Goal: Task Accomplishment & Management: Use online tool/utility

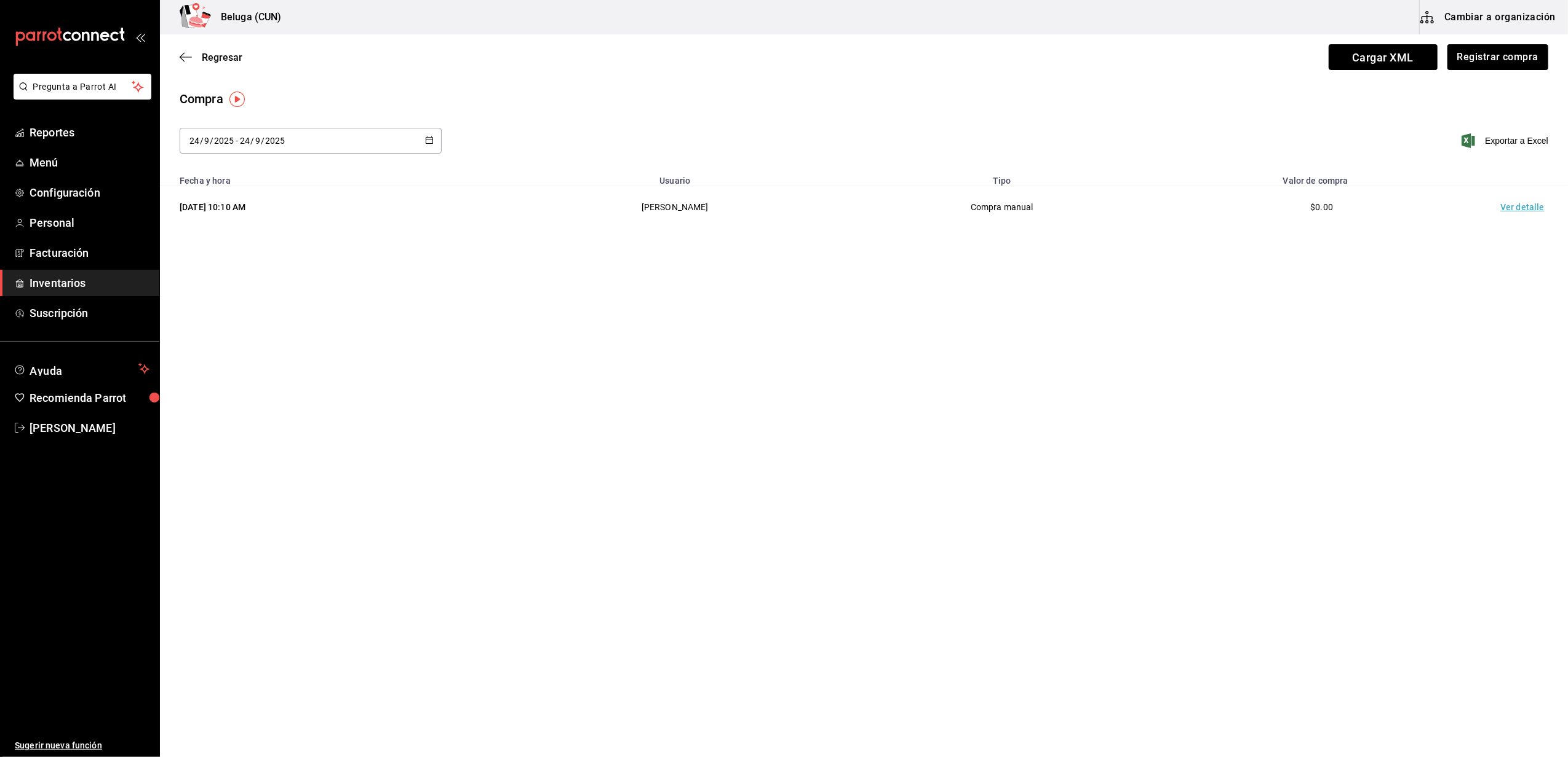
click at [79, 281] on span "Inventarios" at bounding box center [89, 283] width 120 height 16
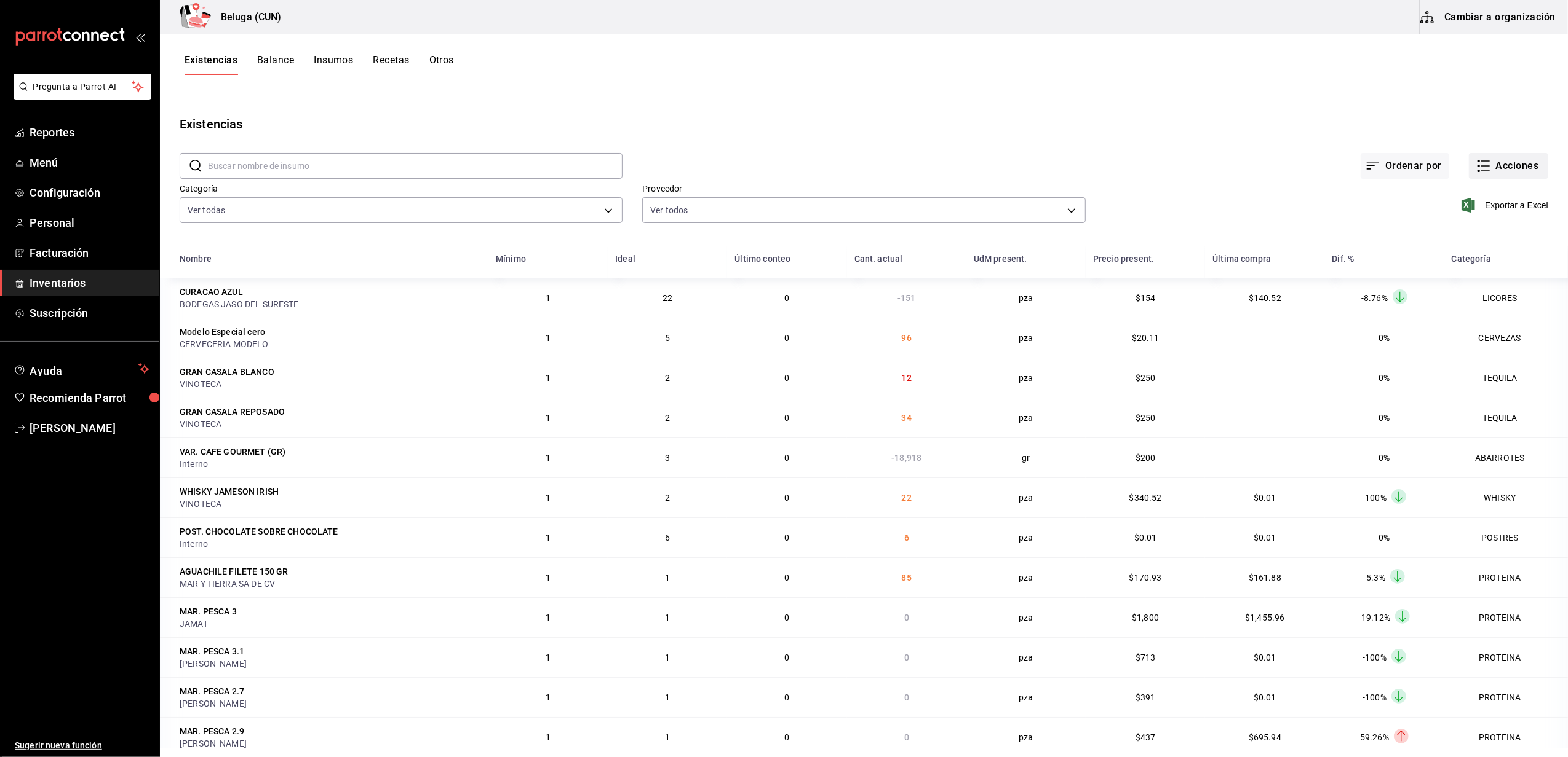
click at [1494, 167] on button "Acciones" at bounding box center [1508, 166] width 79 height 26
click at [1466, 235] on span "Compra" at bounding box center [1496, 233] width 104 height 13
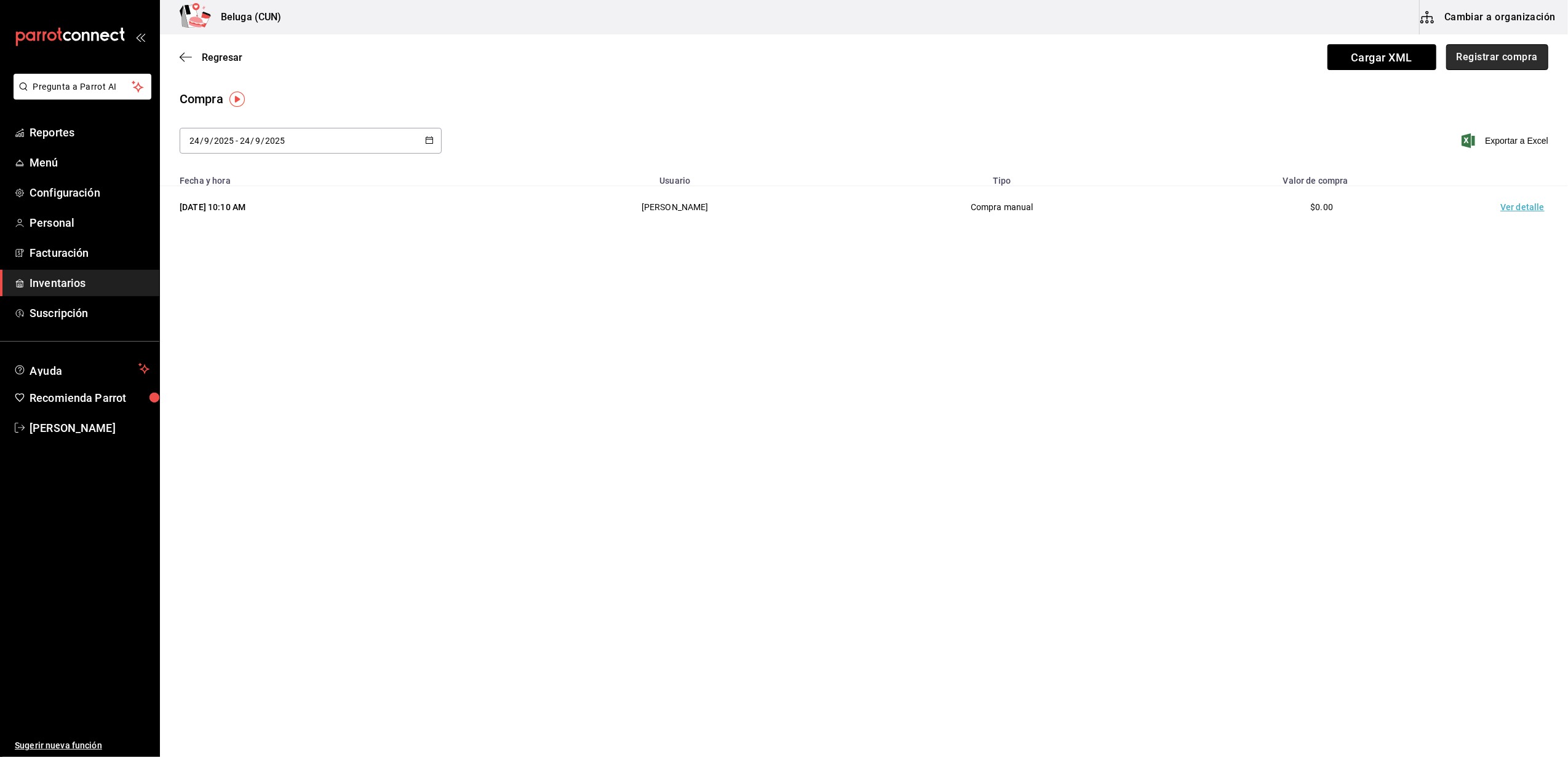
click at [1468, 54] on button "Registrar compra" at bounding box center [1497, 57] width 102 height 26
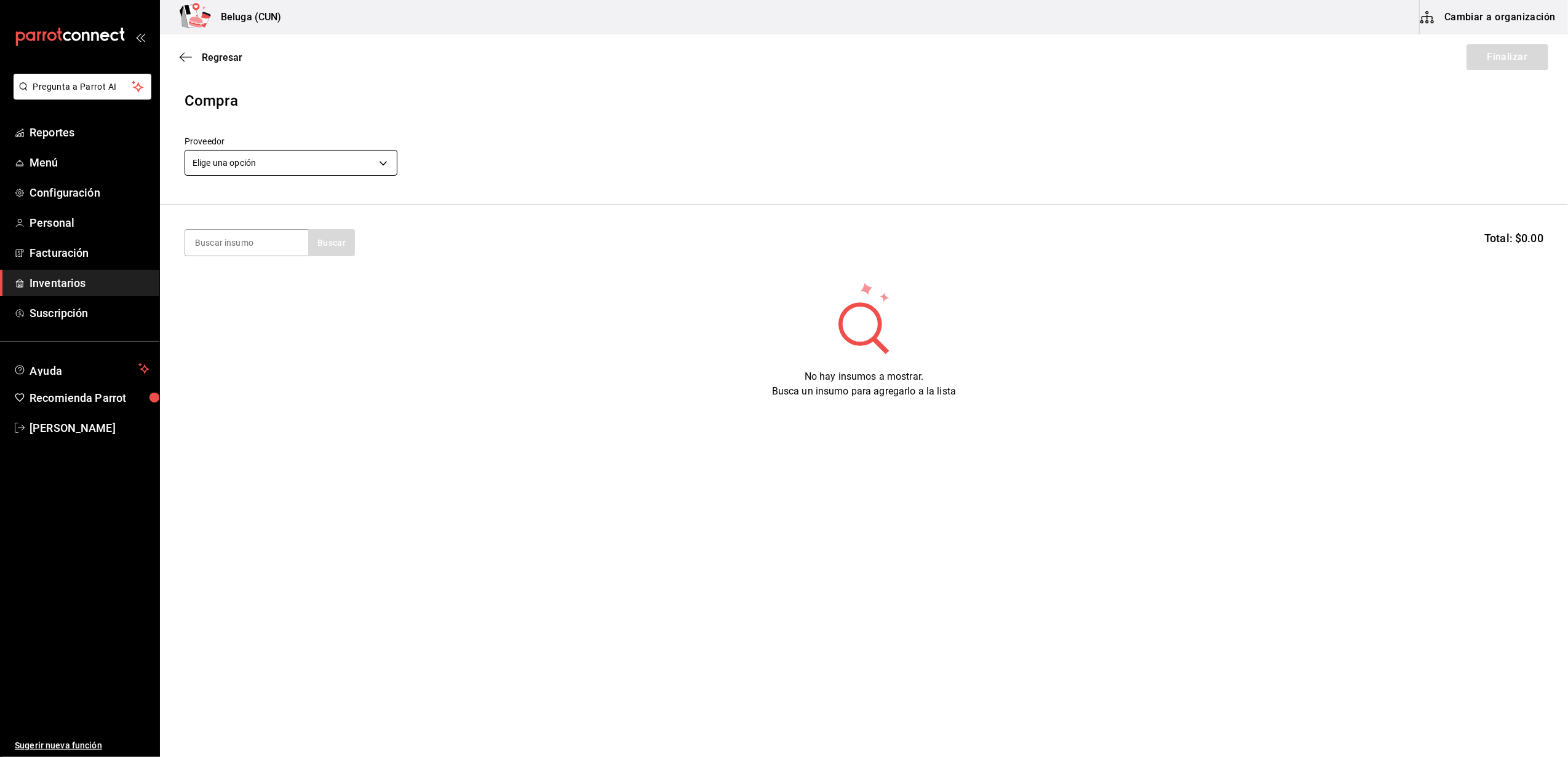
click at [387, 156] on body "Pregunta a Parrot AI Reportes Menú Configuración Personal Facturación Inventari…" at bounding box center [784, 344] width 1568 height 688
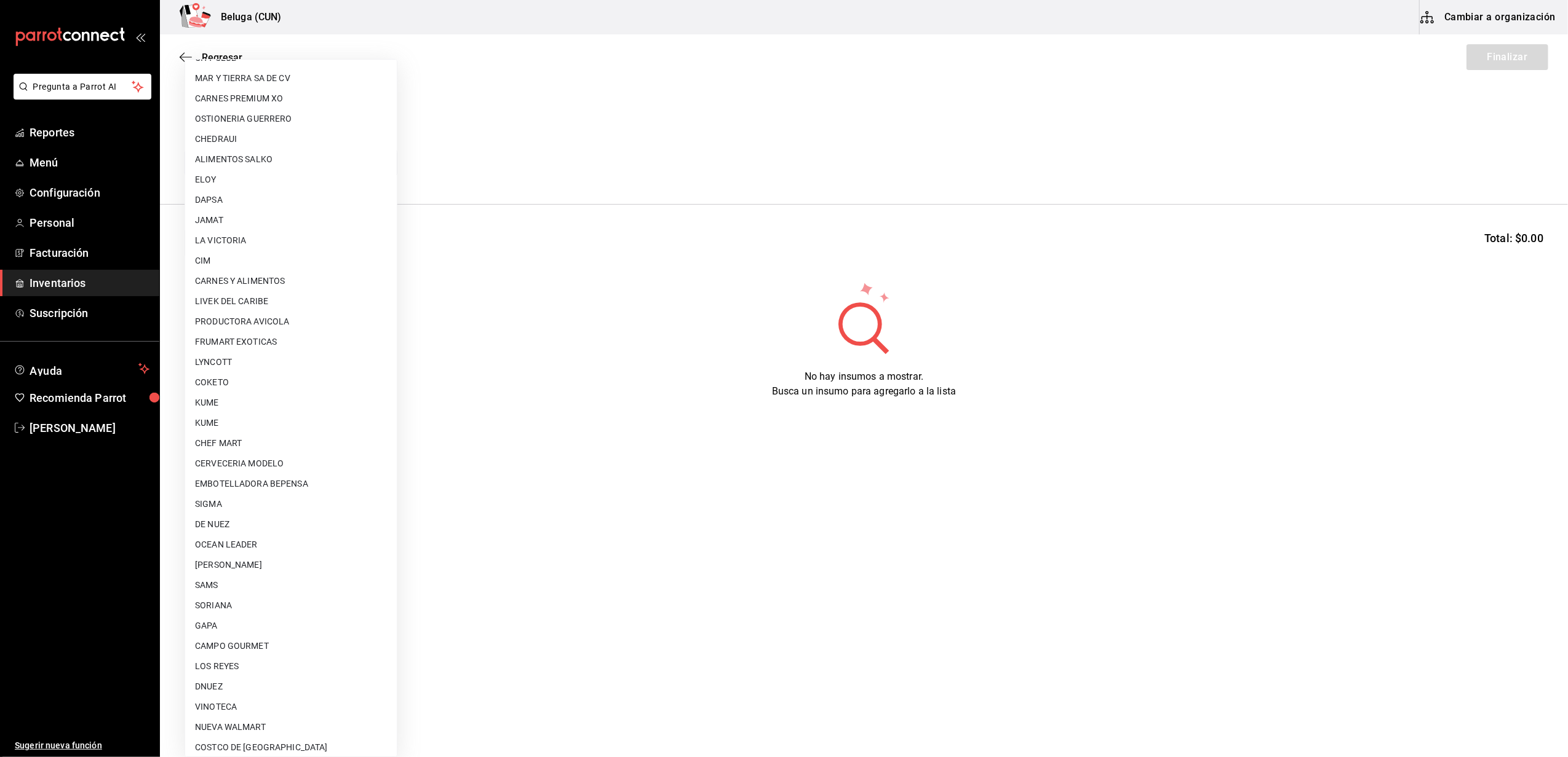
scroll to position [244, 0]
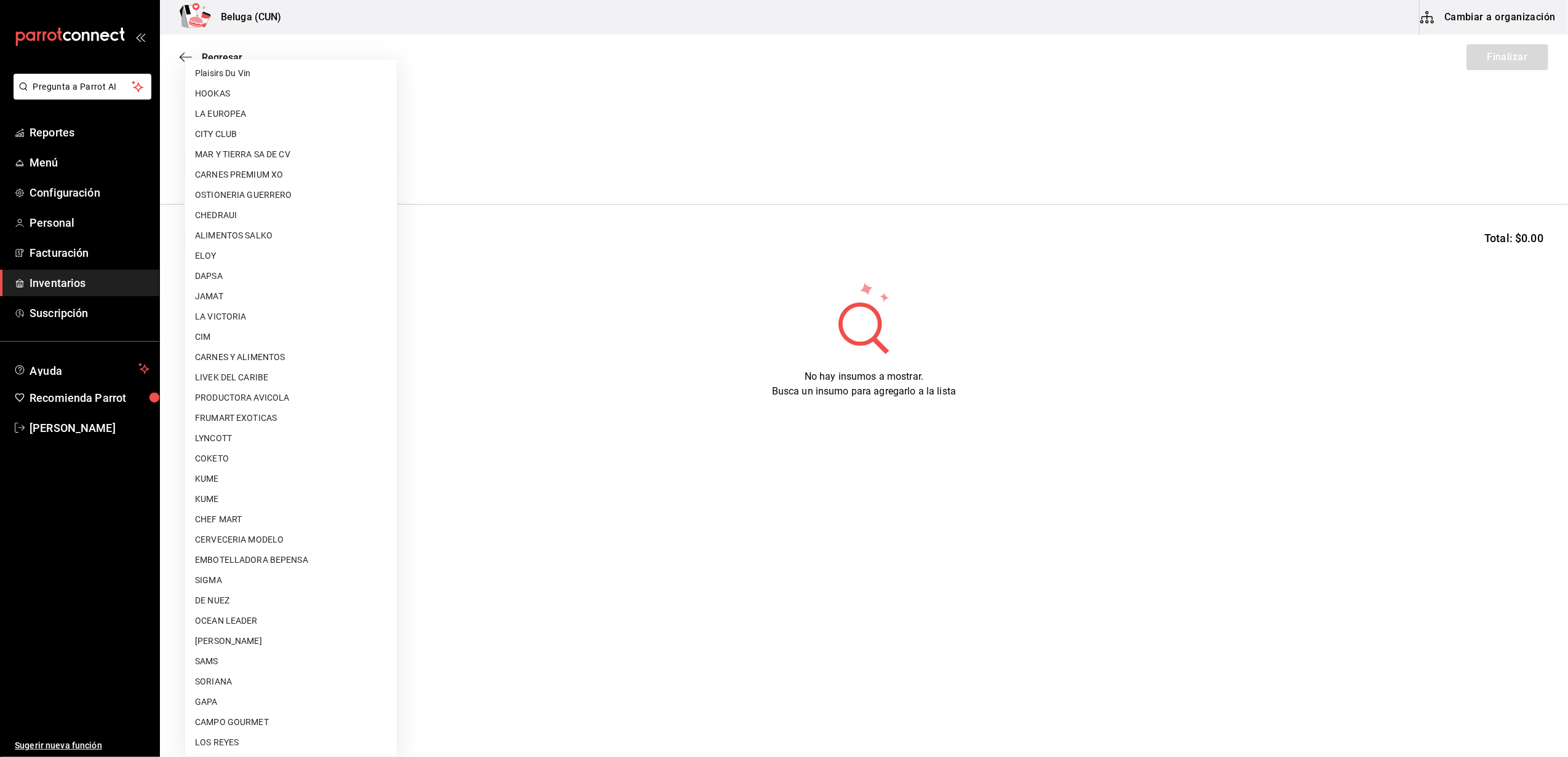
click at [262, 188] on li "OSTIONERIA GUERRERO" at bounding box center [291, 195] width 212 height 20
type input "0f2b2b21-bbb3-4e45-9651-df080cf4b07a"
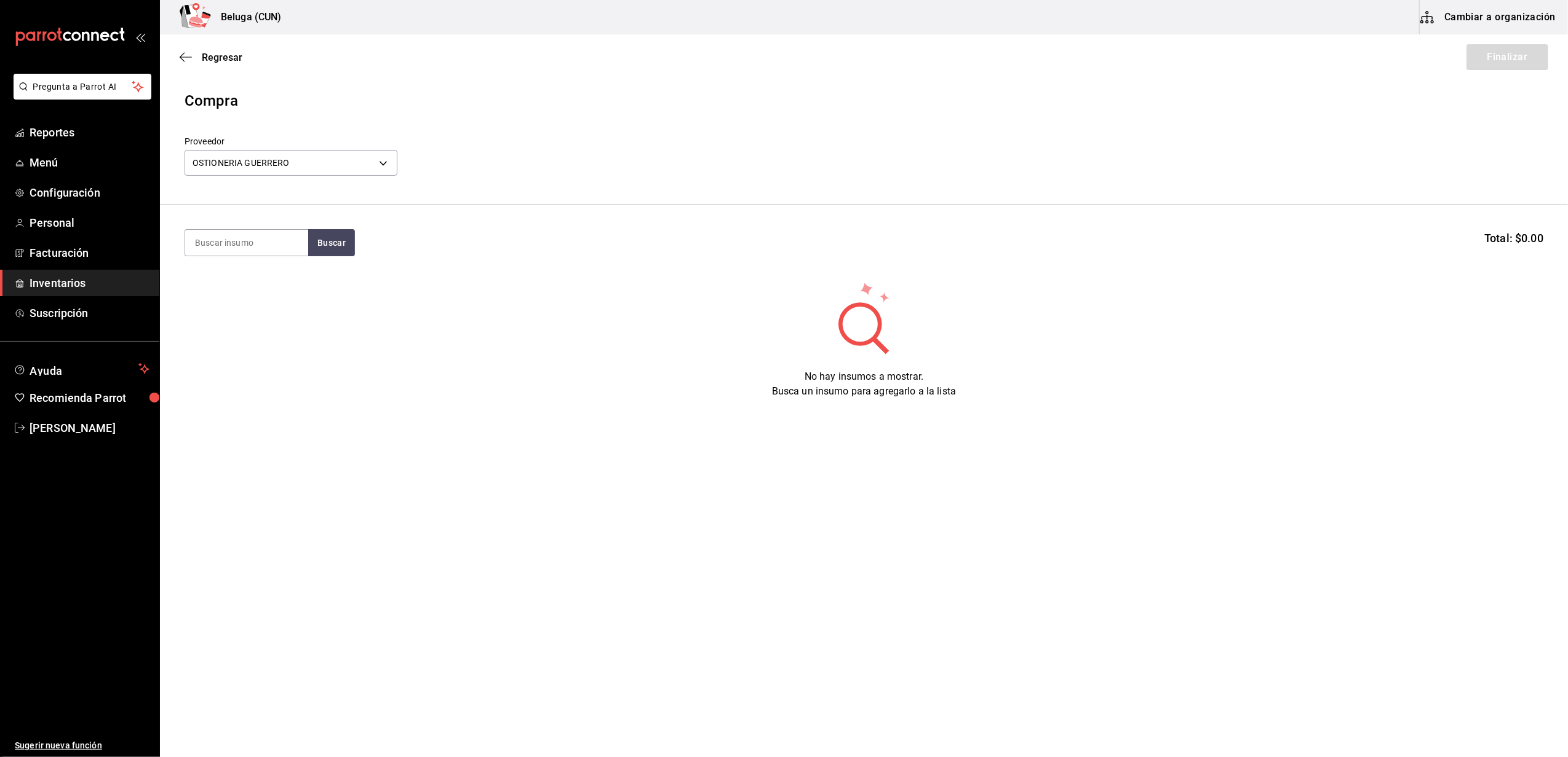
click at [244, 231] on input at bounding box center [246, 243] width 123 height 26
type input "ALME"
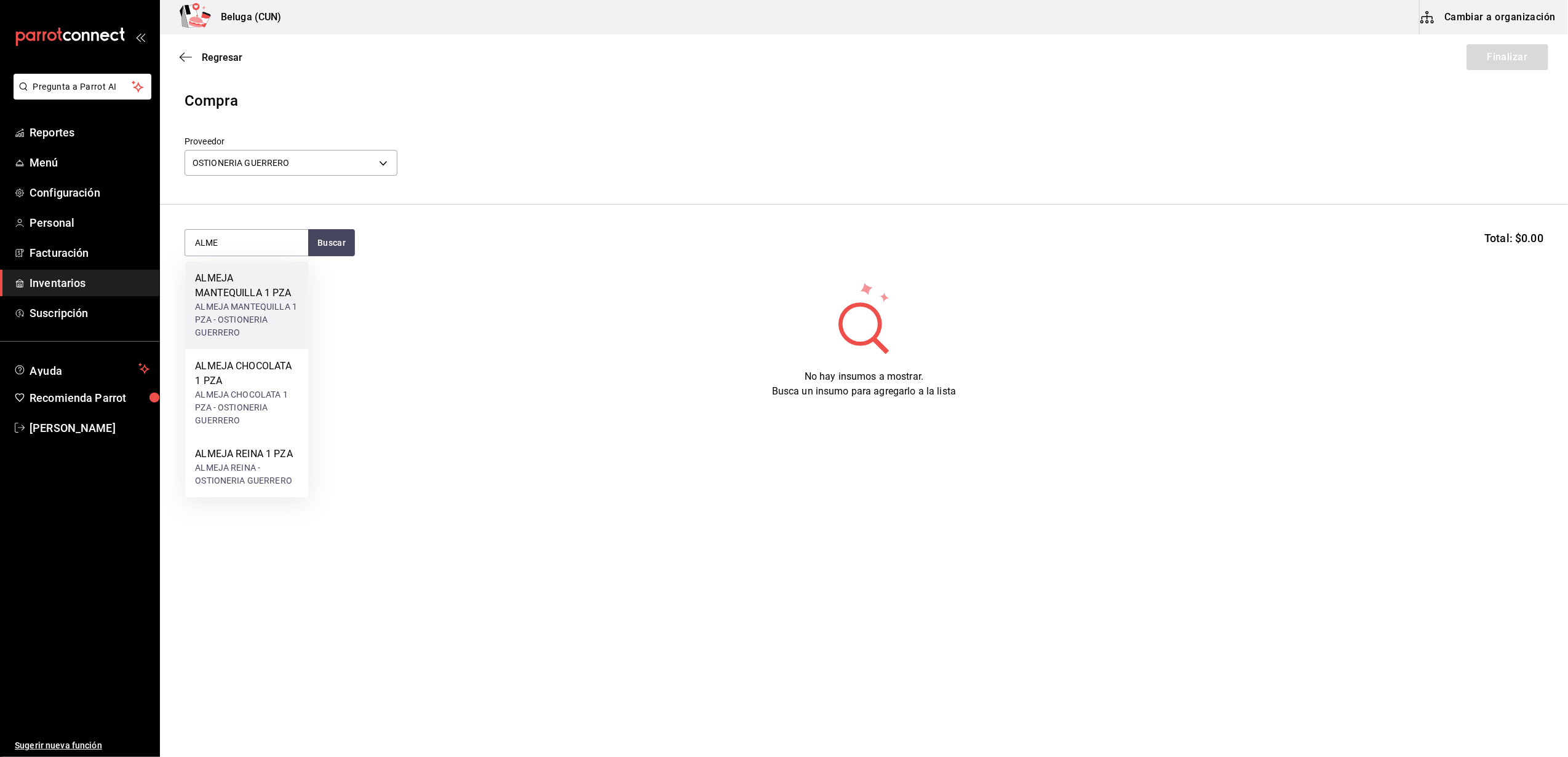
click at [234, 284] on div "ALMEJA MANTEQUILLA 1 PZA" at bounding box center [246, 286] width 104 height 29
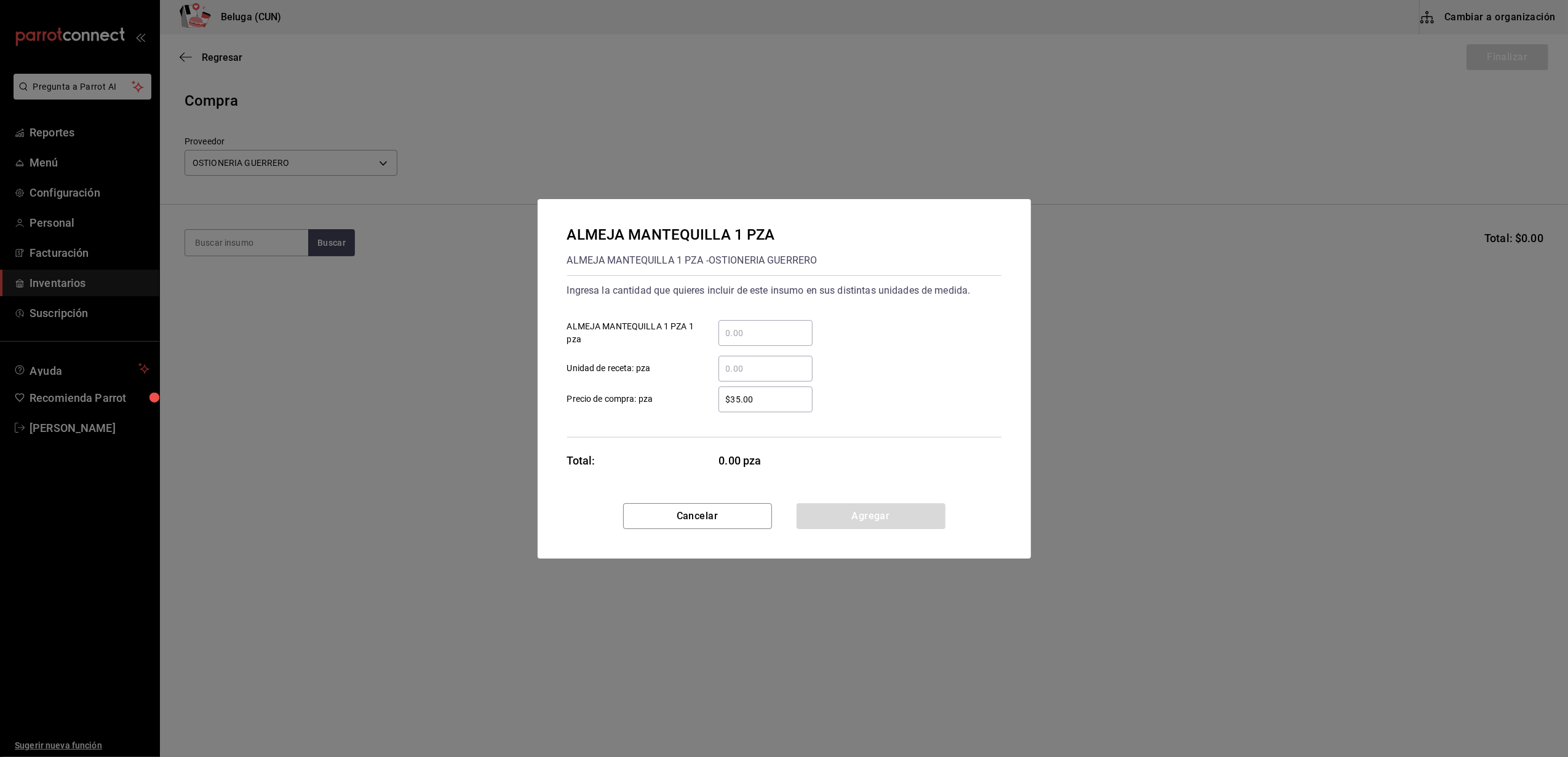
click at [754, 341] on div "​" at bounding box center [765, 333] width 94 height 26
click at [754, 341] on input "​ ALMEJA MANTEQUILLA 1 PZA 1 pza" at bounding box center [765, 333] width 94 height 15
type input "30"
click at [700, 374] on div "​" at bounding box center [756, 369] width 114 height 26
click at [718, 374] on input "​ Unidad de receta: pza" at bounding box center [765, 369] width 94 height 15
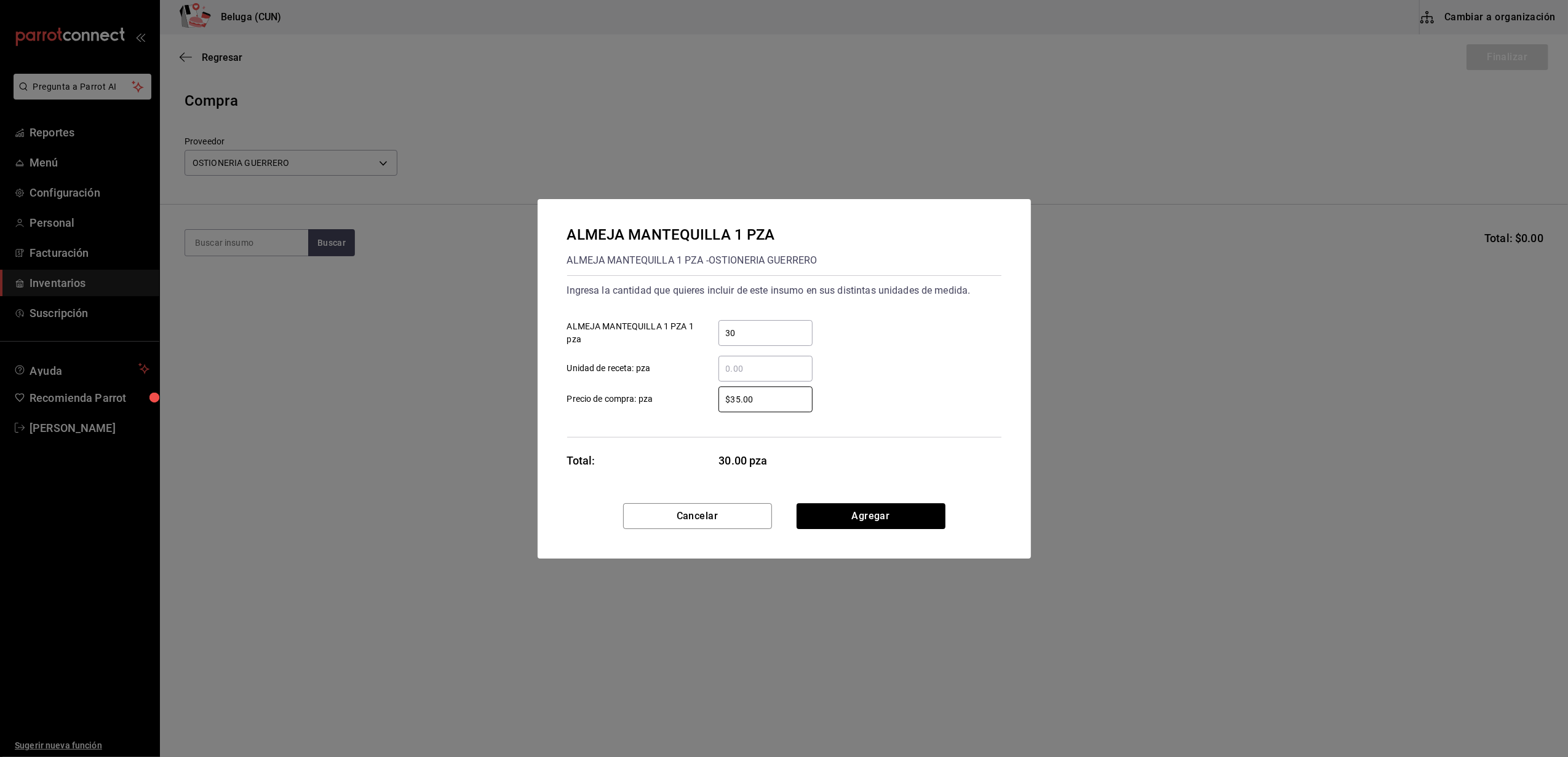
drag, startPoint x: 728, startPoint y: 394, endPoint x: 559, endPoint y: 365, distance: 171.5
click at [568, 365] on div "Ingresa la cantidad que quieres incluir de este insumo en sus distintas unidade…" at bounding box center [784, 356] width 435 height 162
type input "$54.25"
click at [834, 500] on div "ALMEJA MANTEQUILLA 1 PZA ALMEJA MANTEQUILLA 1 PZA - OSTIONERIA GUERRERO Ingresa…" at bounding box center [784, 350] width 493 height 304
click at [828, 507] on button "Agregar" at bounding box center [871, 517] width 149 height 26
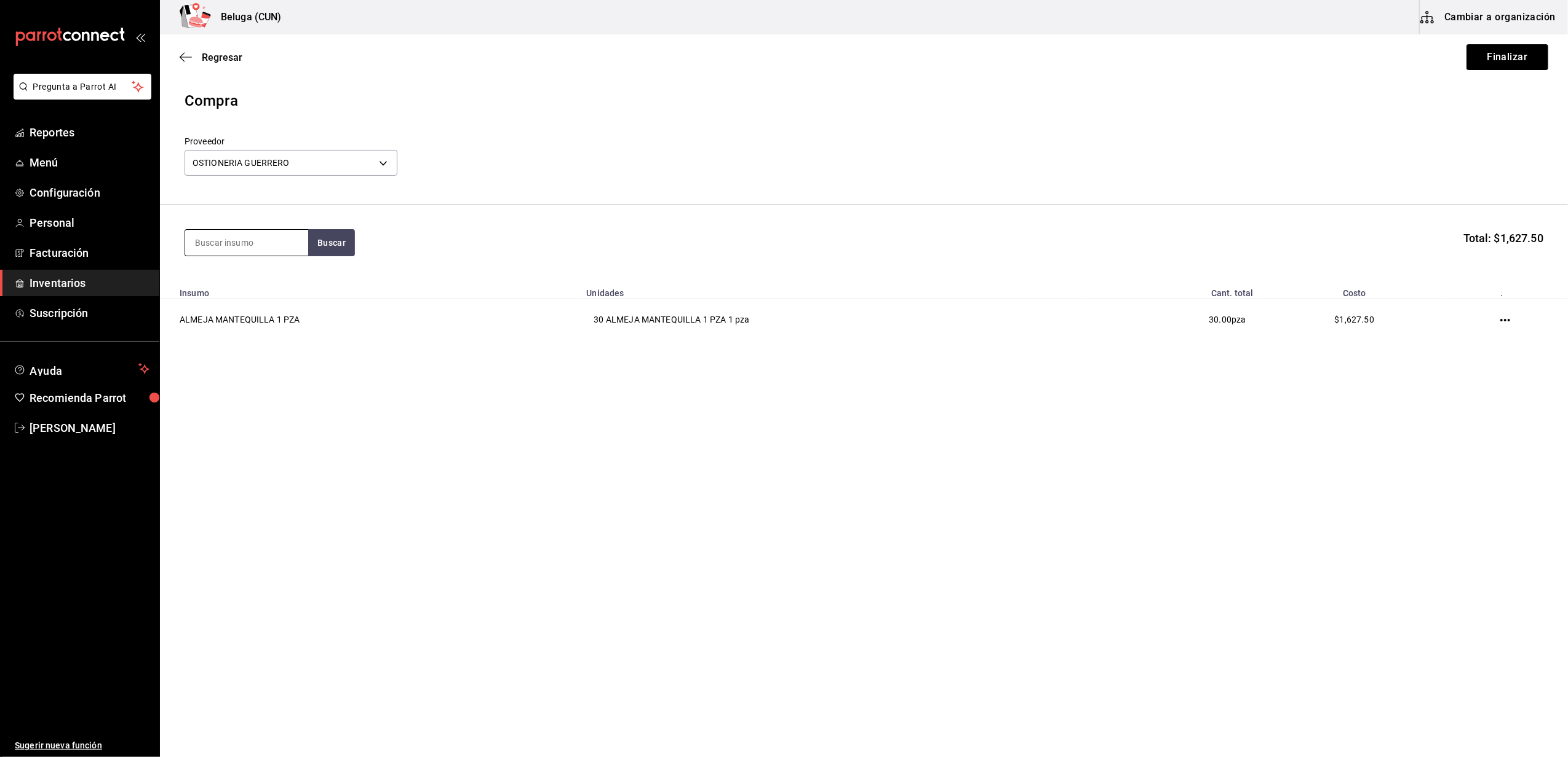
click at [245, 237] on input at bounding box center [246, 243] width 123 height 26
type input "ALMEJA"
click at [254, 293] on div "ALMEJA CHOCOLATA 1 PZA" at bounding box center [246, 286] width 104 height 29
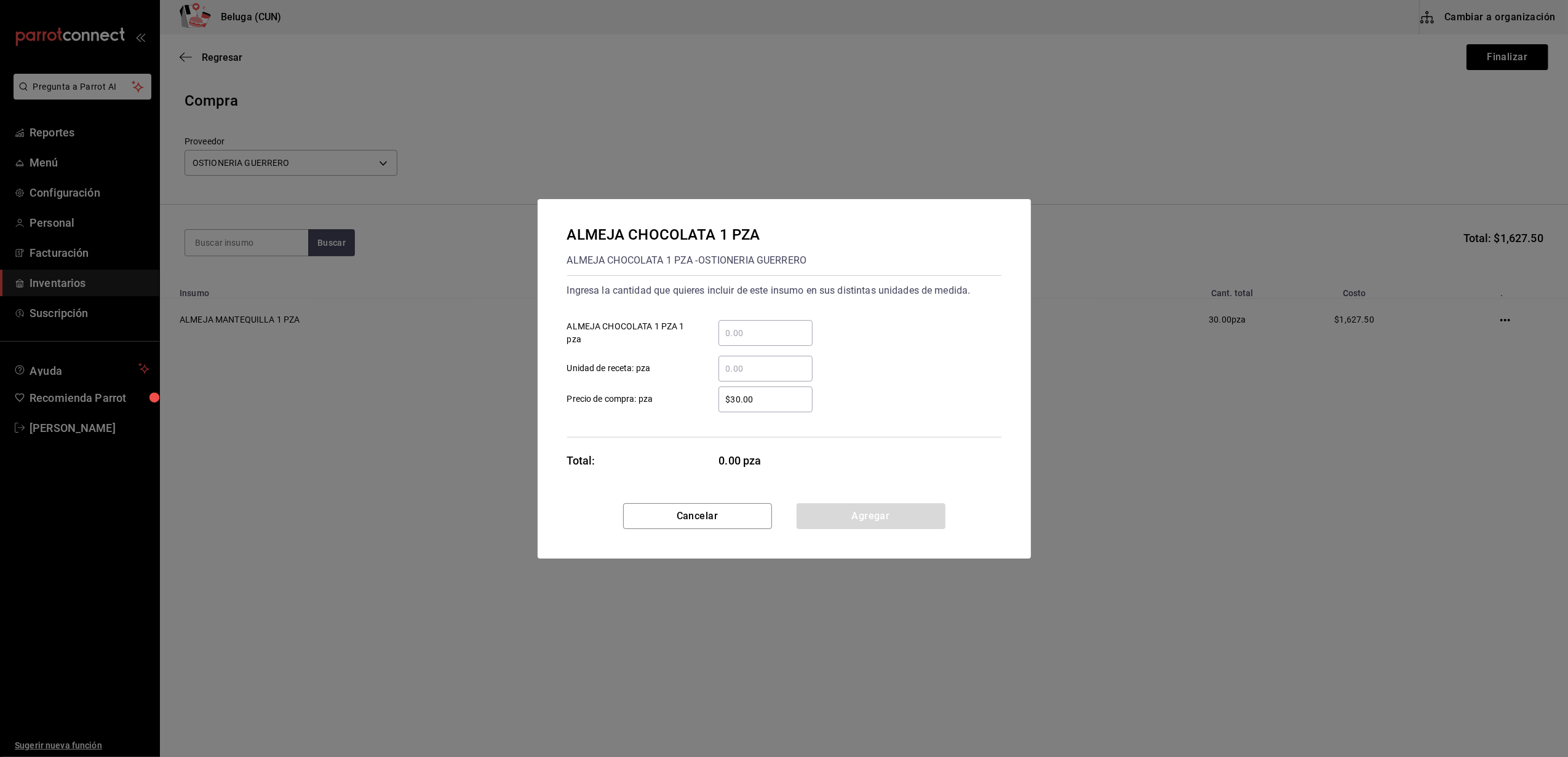
click at [784, 332] on input "​ ALMEJA CHOCOLATA 1 PZA 1 pza" at bounding box center [765, 333] width 94 height 15
type input "10"
drag, startPoint x: 668, startPoint y: 374, endPoint x: 682, endPoint y: 376, distance: 14.1
click at [673, 375] on label "​ Unidad de receta: pza" at bounding box center [690, 369] width 245 height 26
click at [718, 375] on input "​ Unidad de receta: pza" at bounding box center [765, 369] width 94 height 15
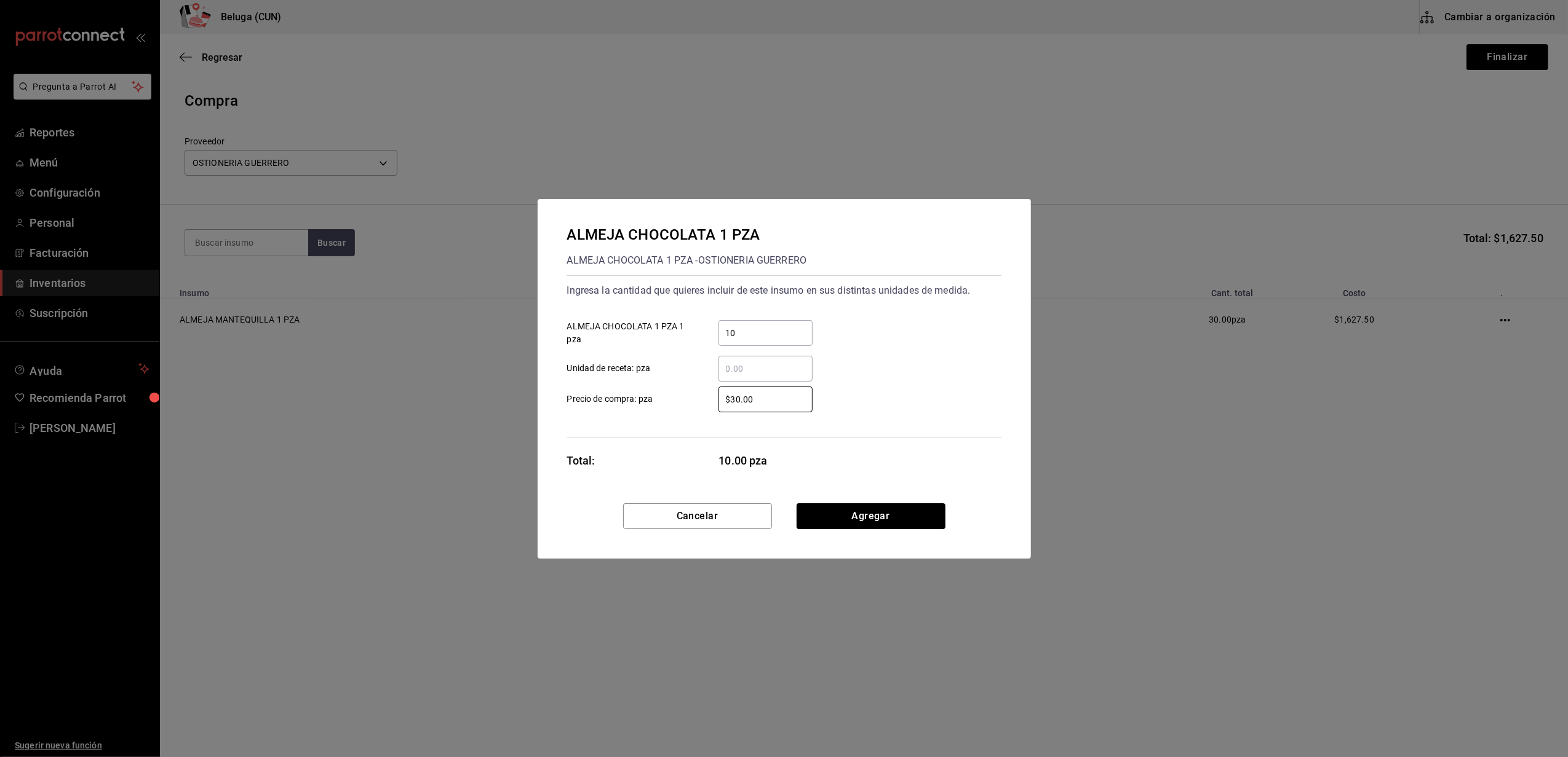
drag, startPoint x: 753, startPoint y: 397, endPoint x: 614, endPoint y: 390, distance: 139.2
click at [614, 390] on label "$30.00 ​ Precio de compra: pza" at bounding box center [690, 400] width 245 height 26
type input "$54.25"
click at [696, 422] on div "Ingresa la cantidad que quieres incluir de este insumo en sus distintas unidade…" at bounding box center [784, 356] width 435 height 162
click at [852, 512] on button "Agregar" at bounding box center [871, 517] width 149 height 26
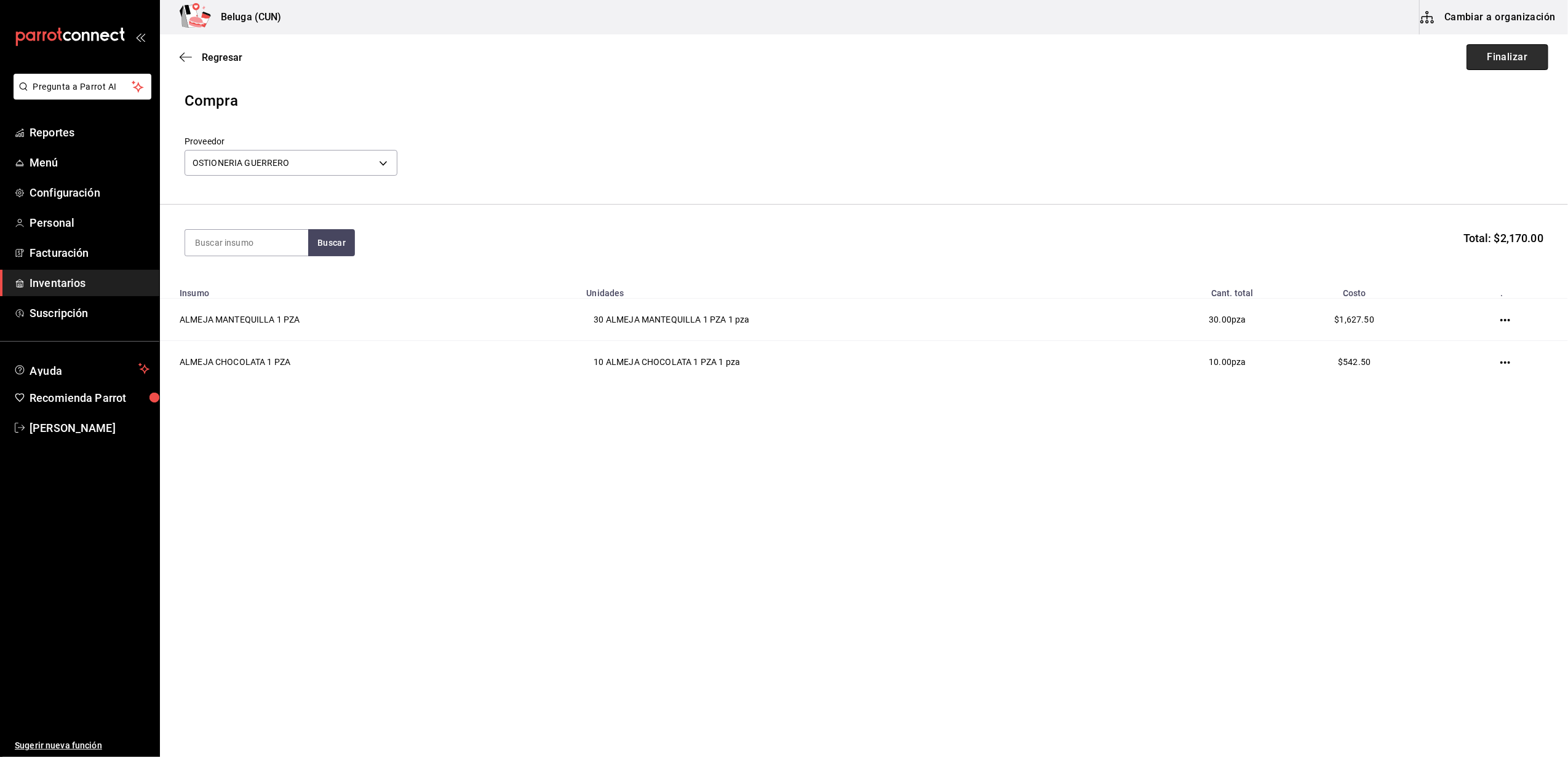
click at [1497, 61] on button "Finalizar" at bounding box center [1507, 57] width 82 height 26
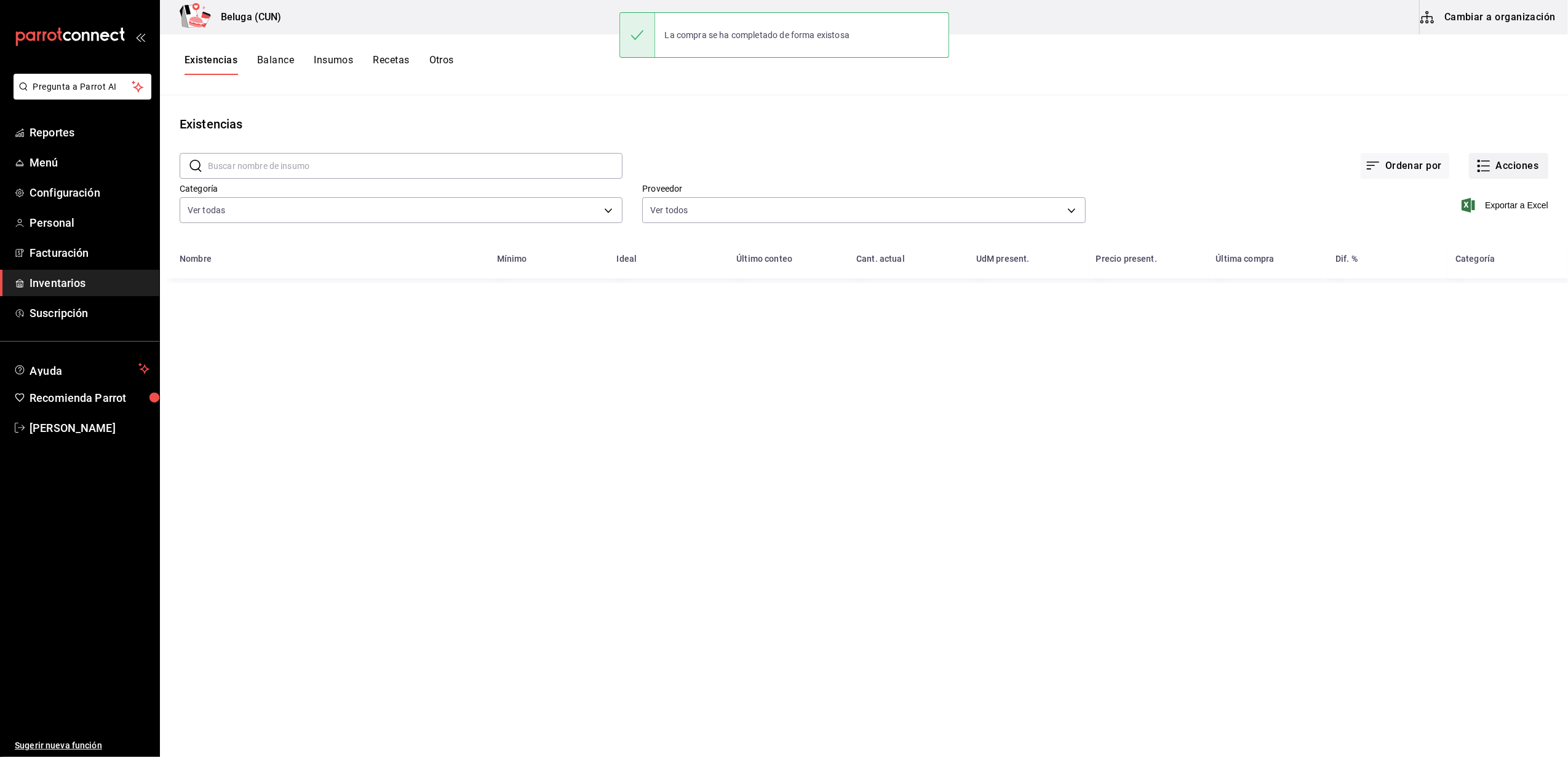
click at [1514, 156] on button "Acciones" at bounding box center [1508, 166] width 79 height 26
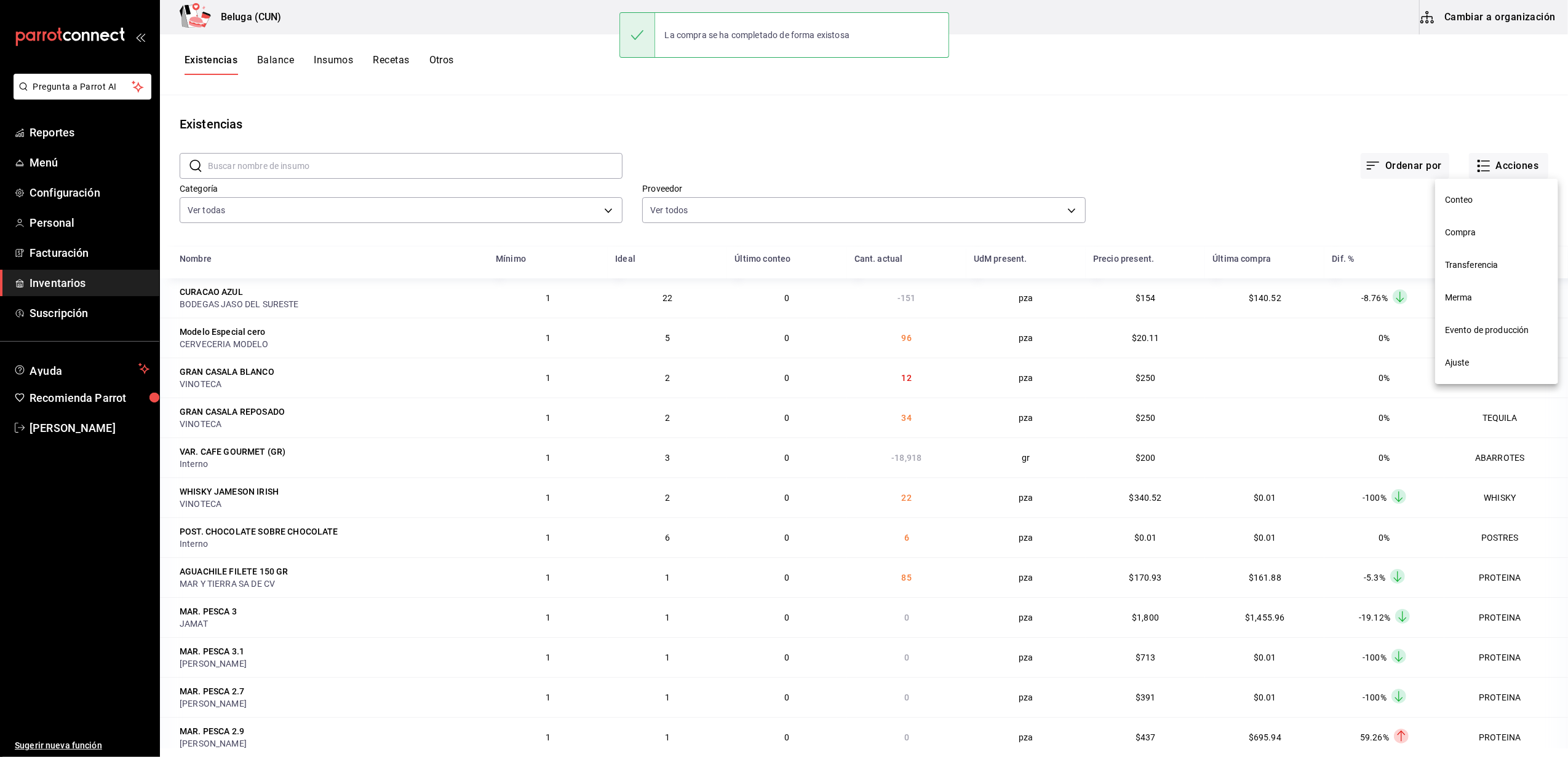
click at [1491, 236] on span "Compra" at bounding box center [1496, 233] width 104 height 13
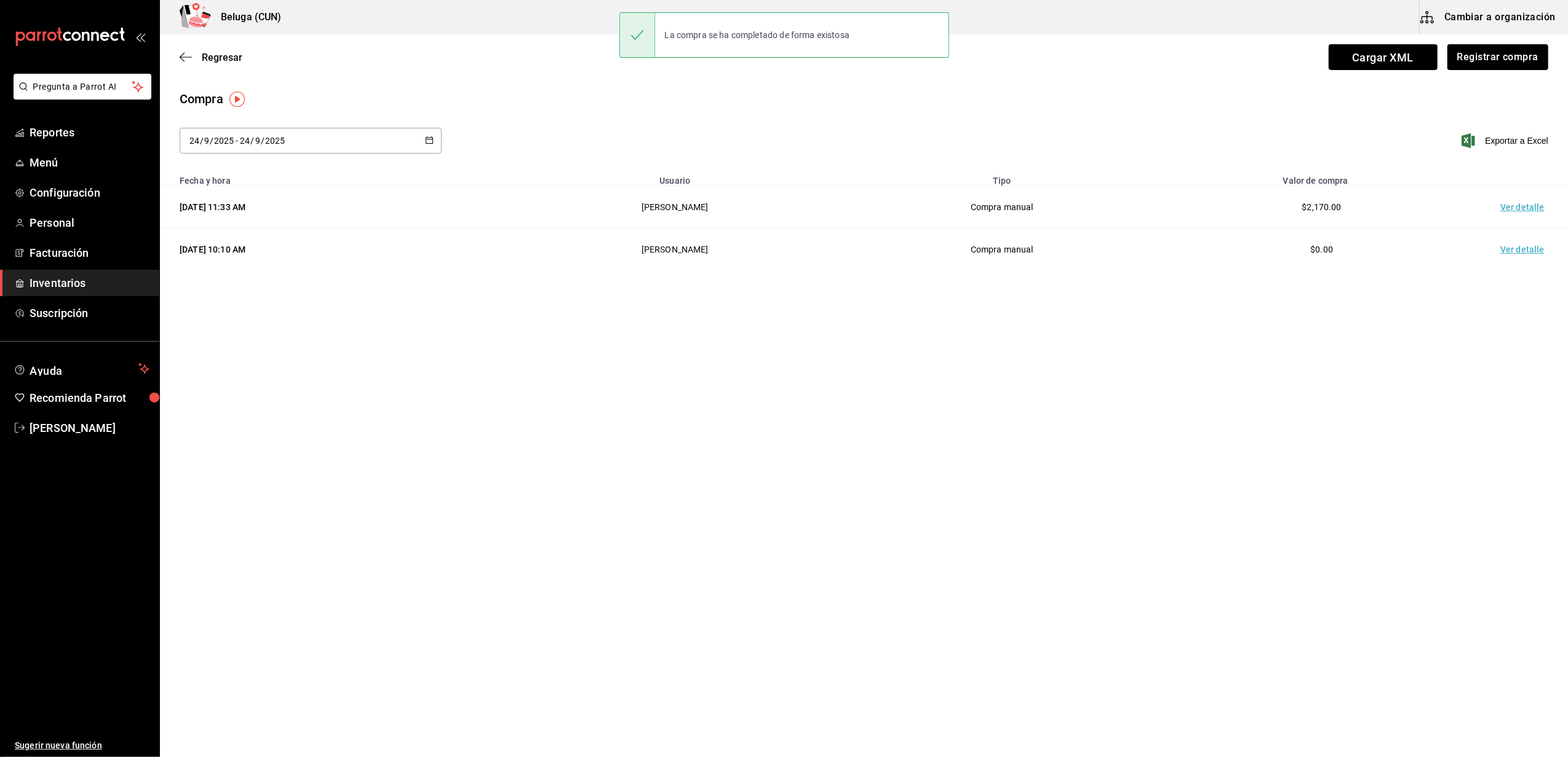
click at [1512, 205] on td "Ver detalle" at bounding box center [1525, 208] width 86 height 42
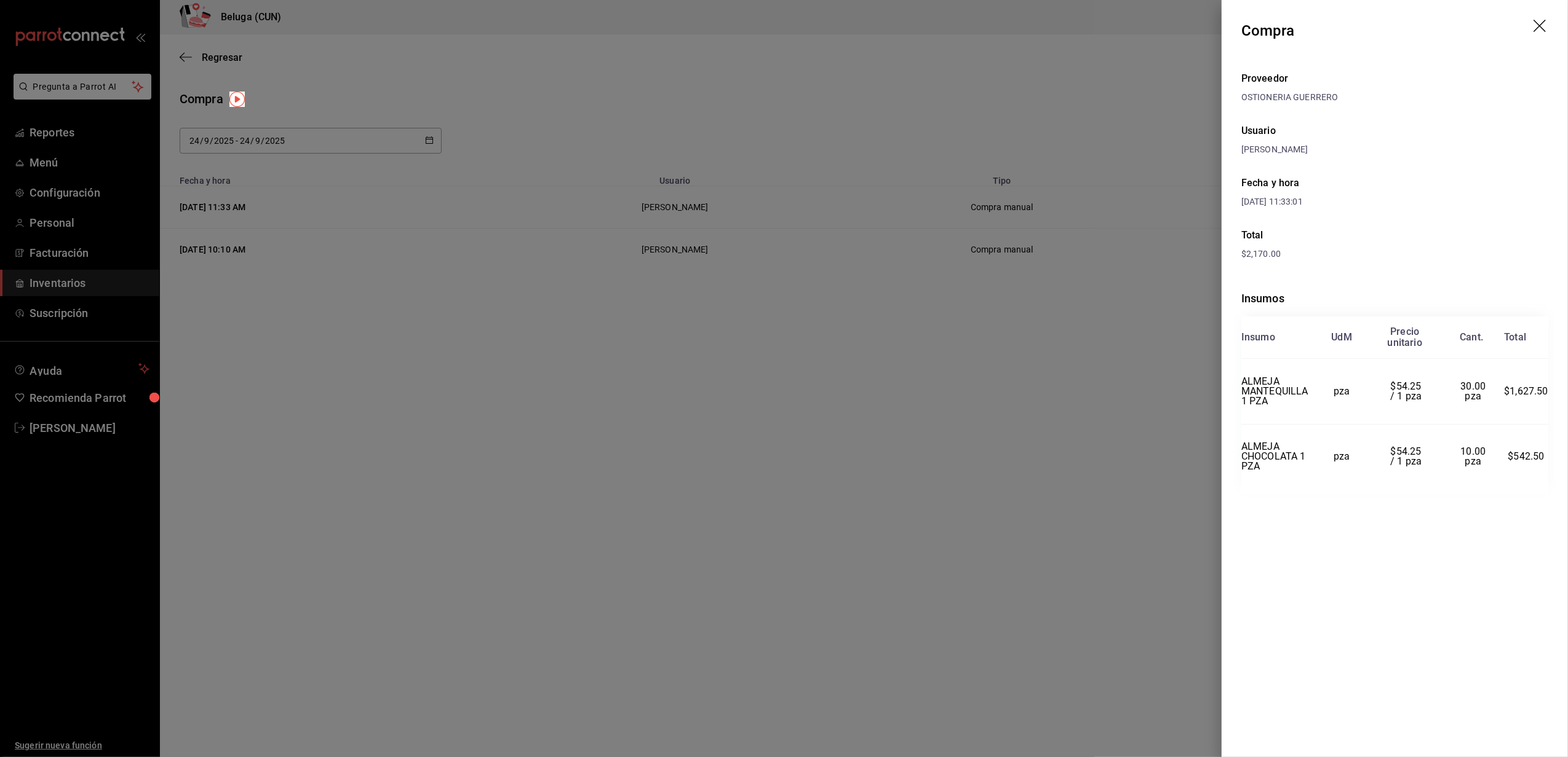
click at [1539, 24] on icon "drag" at bounding box center [1541, 27] width 15 height 15
